Goal: Task Accomplishment & Management: Manage account settings

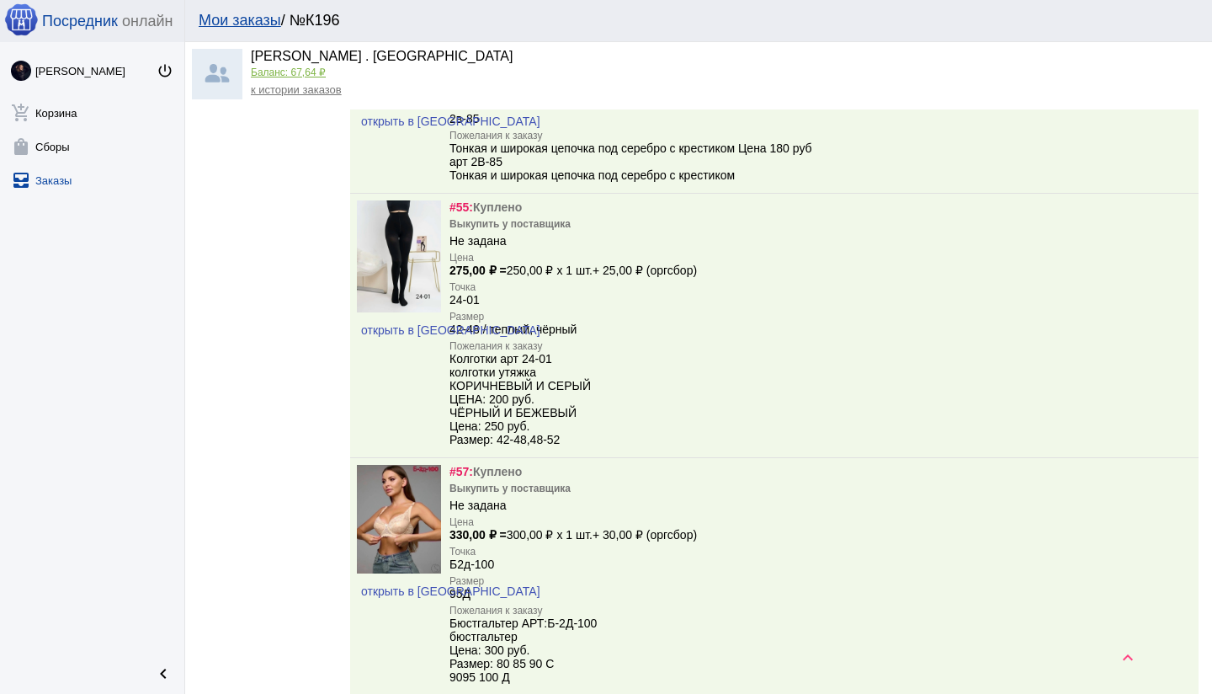
scroll to position [11365, 0]
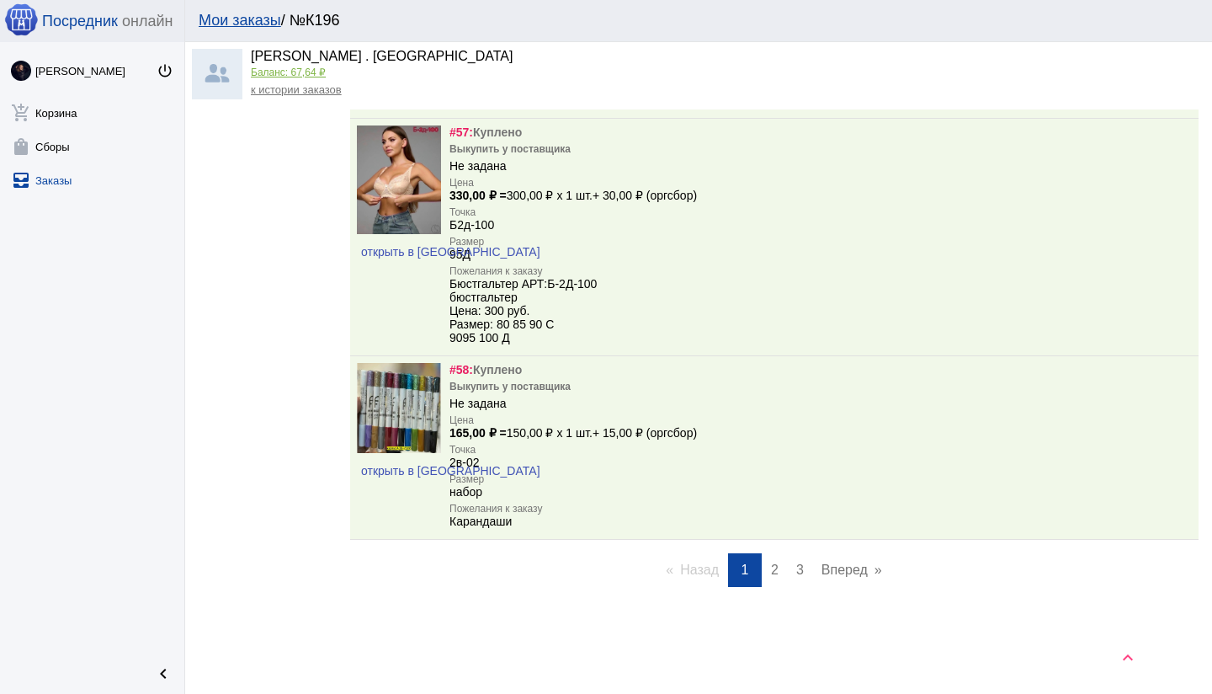
click at [803, 567] on link "page 3" at bounding box center [800, 570] width 24 height 34
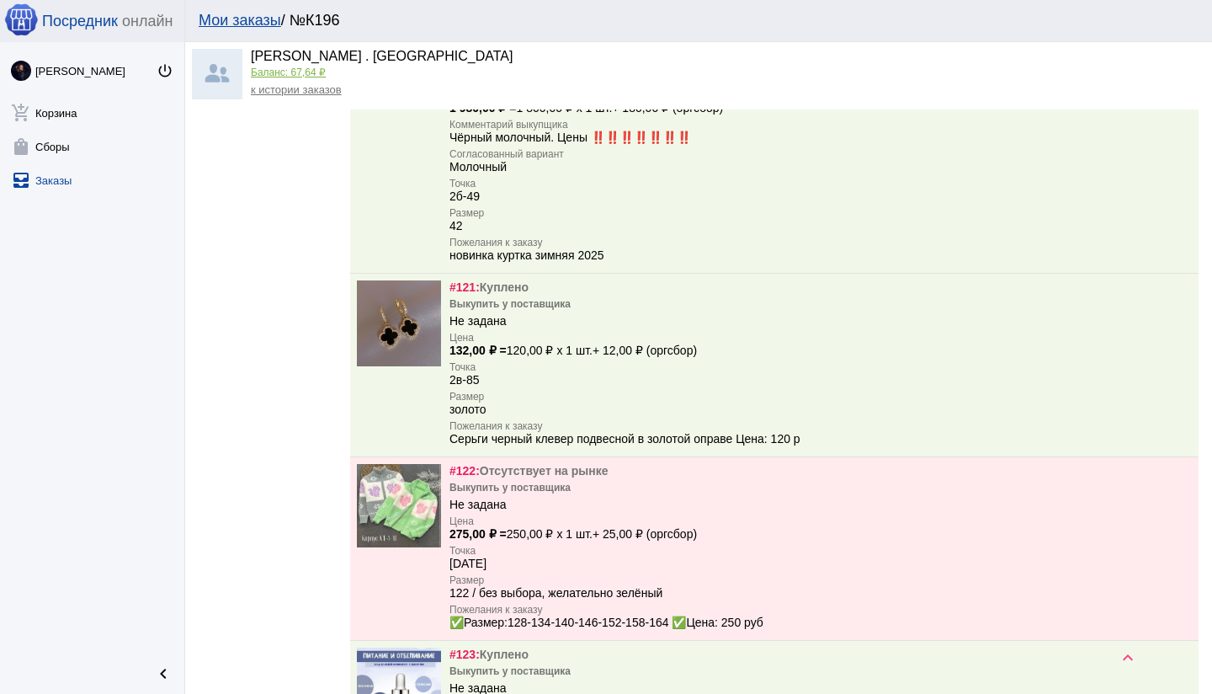
scroll to position [1683, 0]
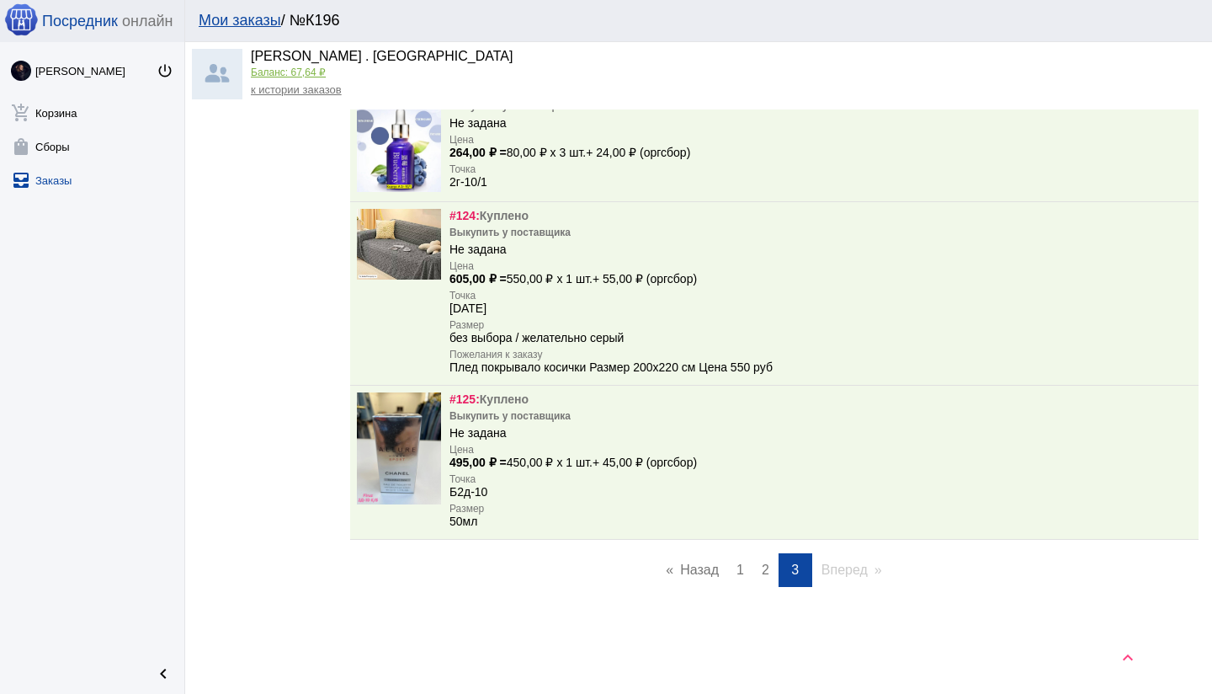
click at [738, 570] on span "1" at bounding box center [741, 569] width 8 height 14
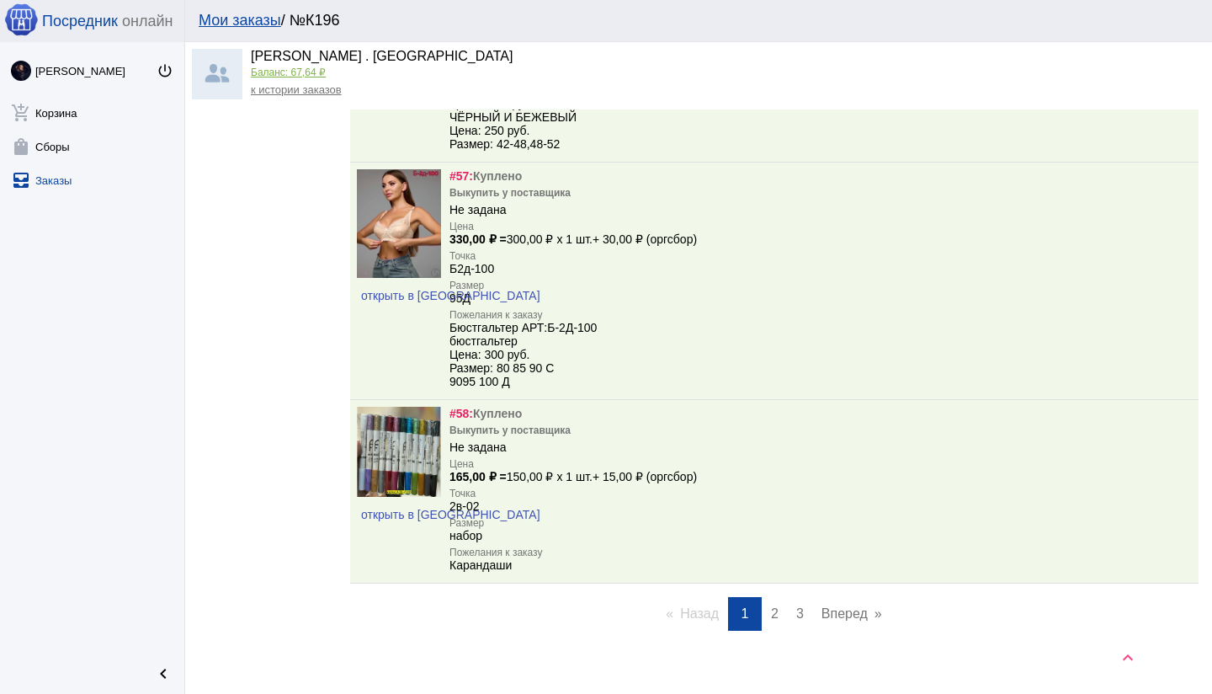
scroll to position [11365, 0]
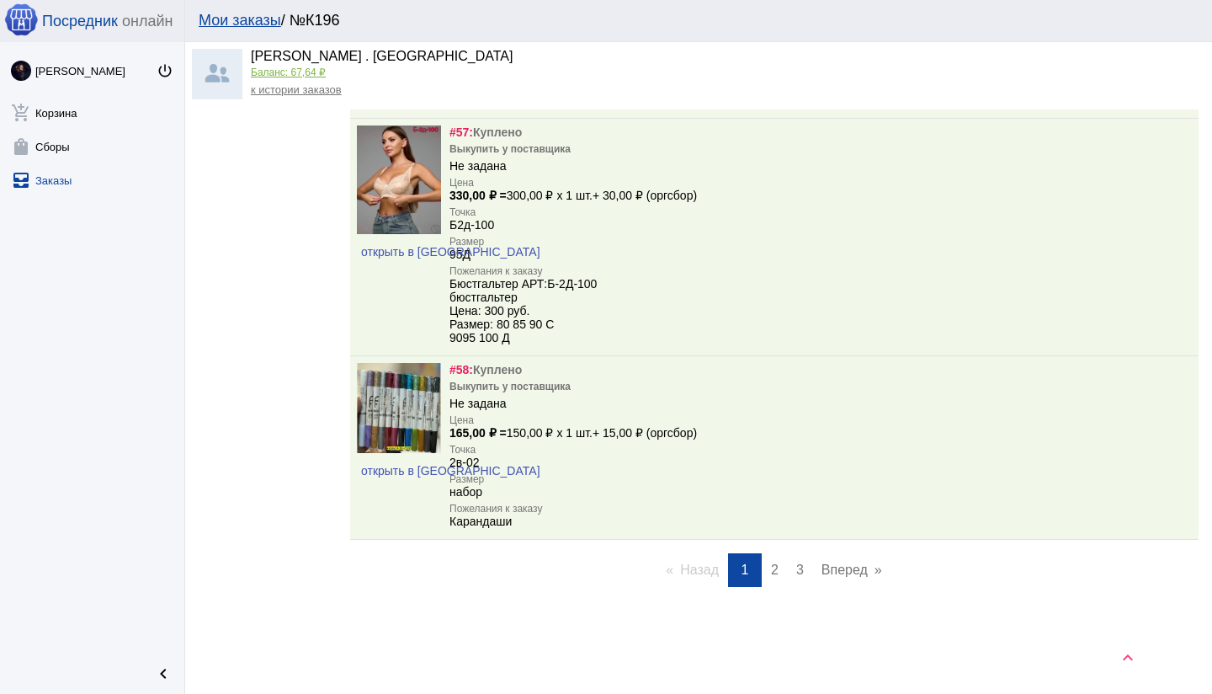
click at [771, 569] on span "2" at bounding box center [775, 569] width 8 height 14
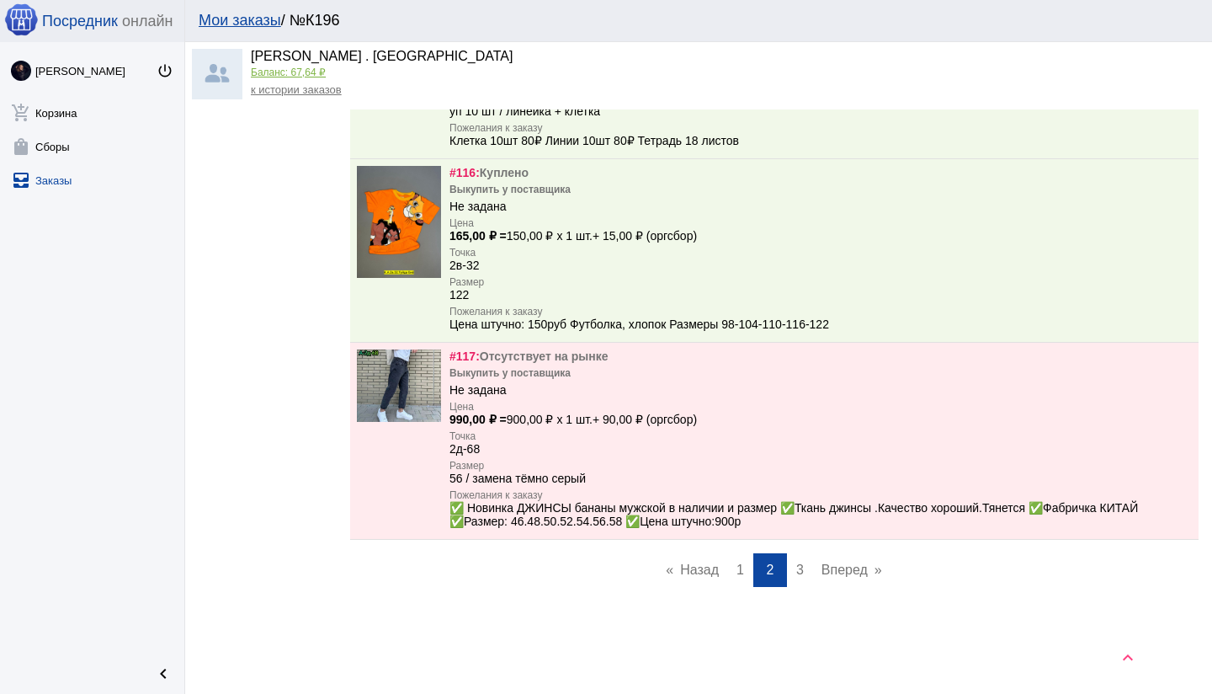
drag, startPoint x: 742, startPoint y: 567, endPoint x: 665, endPoint y: 541, distance: 80.9
click at [742, 567] on span "1" at bounding box center [741, 569] width 8 height 14
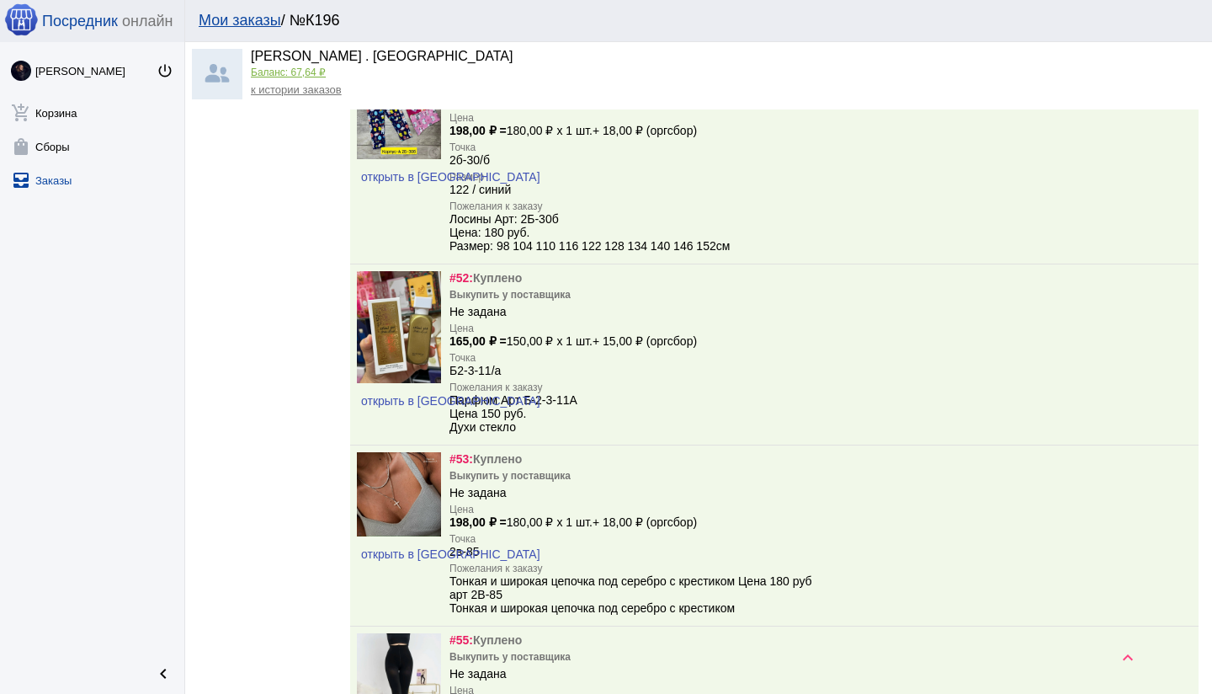
scroll to position [11365, 0]
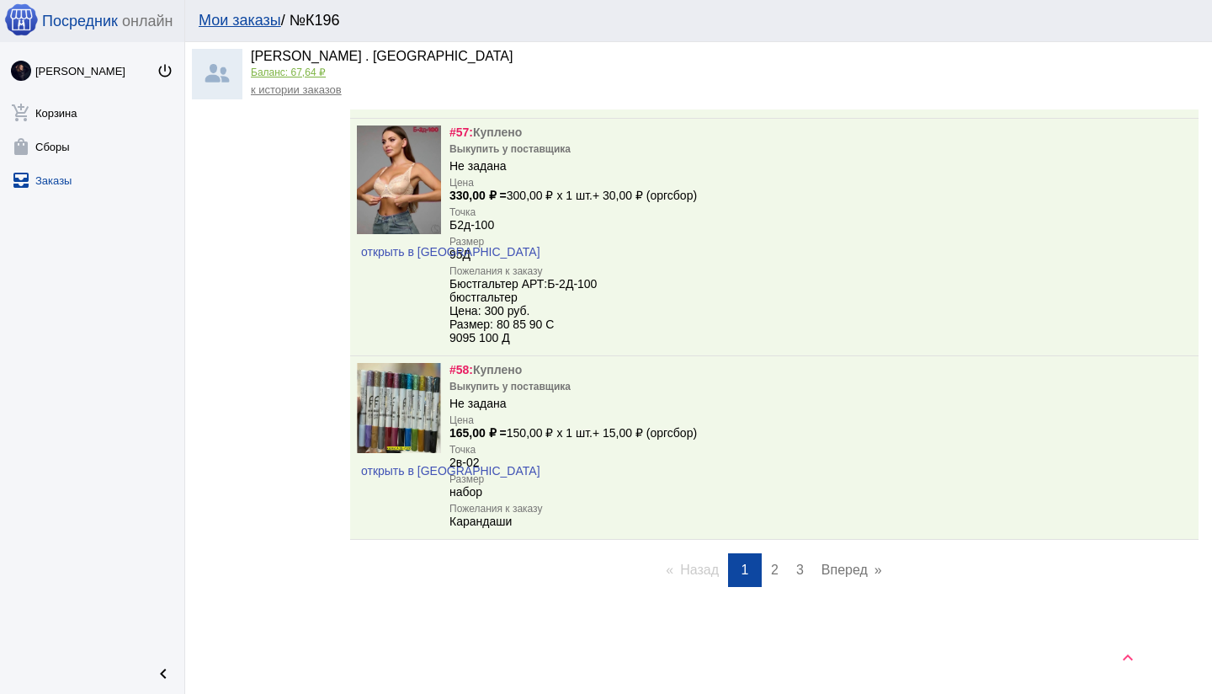
drag, startPoint x: 776, startPoint y: 570, endPoint x: 703, endPoint y: 553, distance: 75.2
click at [776, 570] on span "2" at bounding box center [775, 569] width 8 height 14
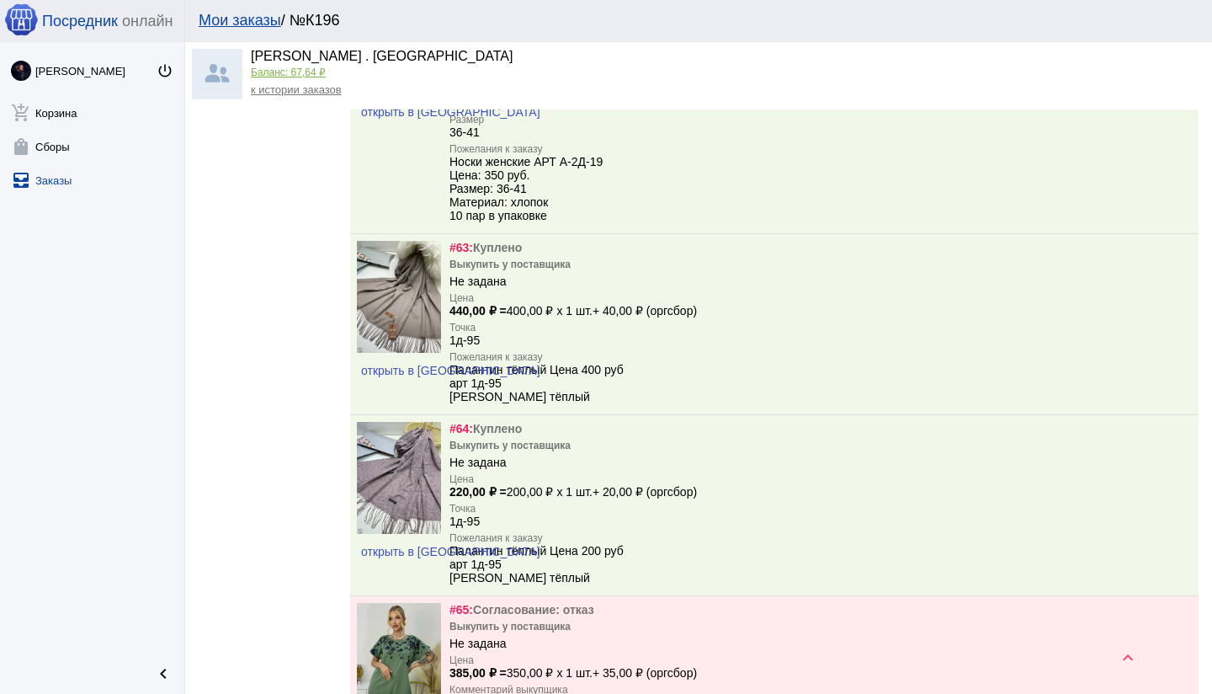
scroll to position [1273, 0]
